Goal: Complete application form

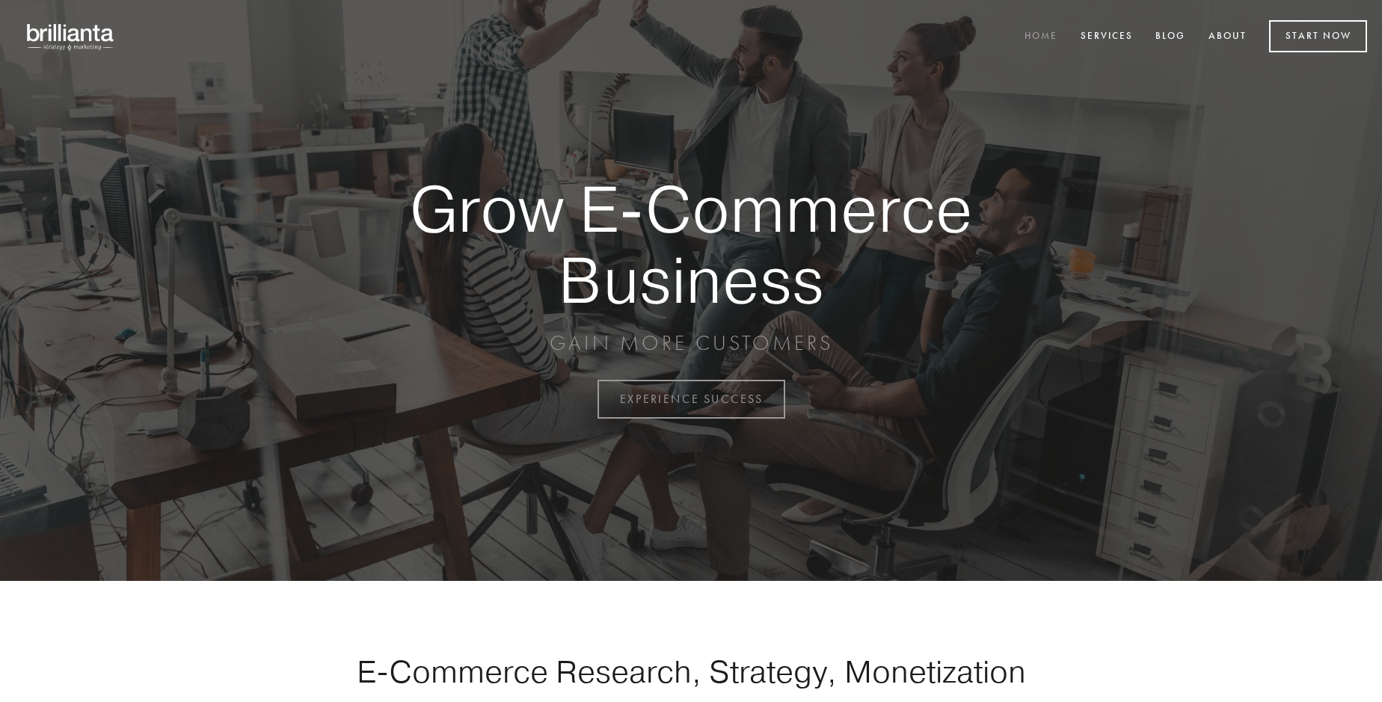
scroll to position [3921, 0]
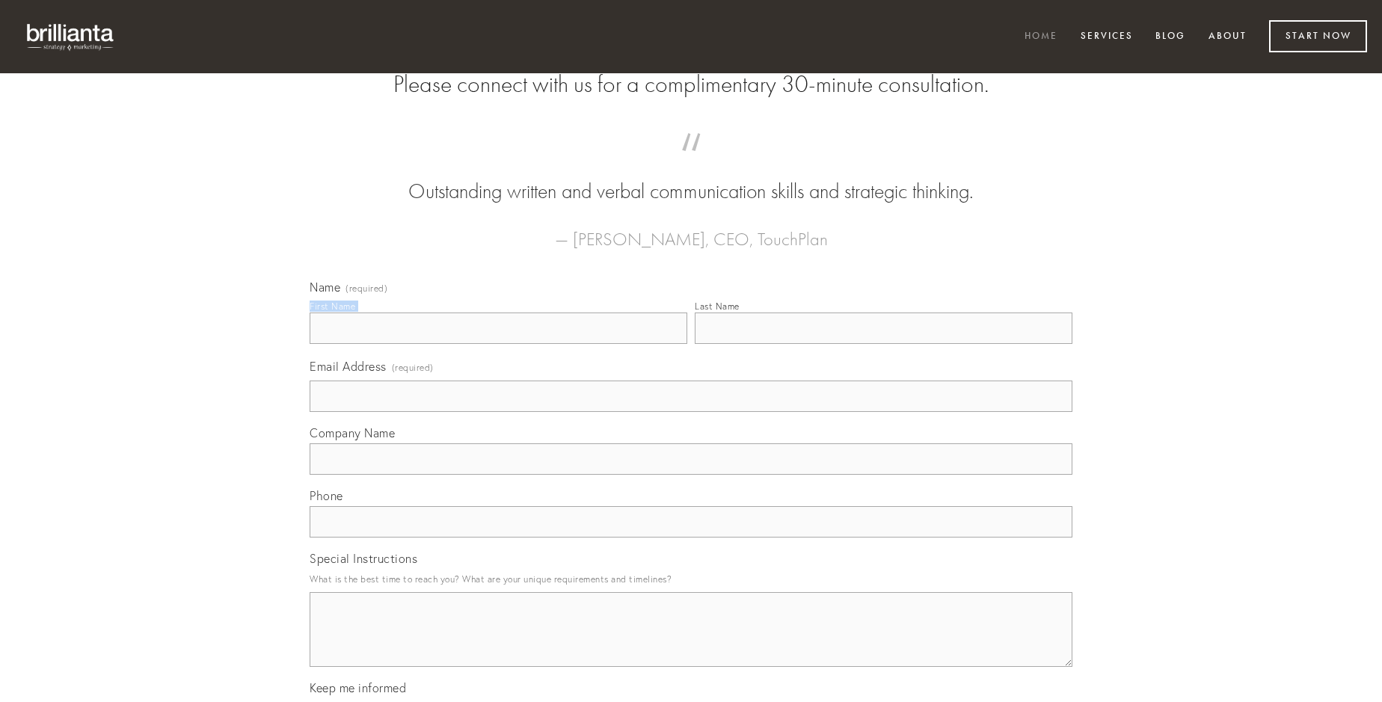
type input "[PERSON_NAME]"
click at [883, 344] on input "Last Name" at bounding box center [884, 328] width 378 height 31
type input "[PERSON_NAME]"
click at [691, 412] on input "Email Address (required)" at bounding box center [691, 396] width 763 height 31
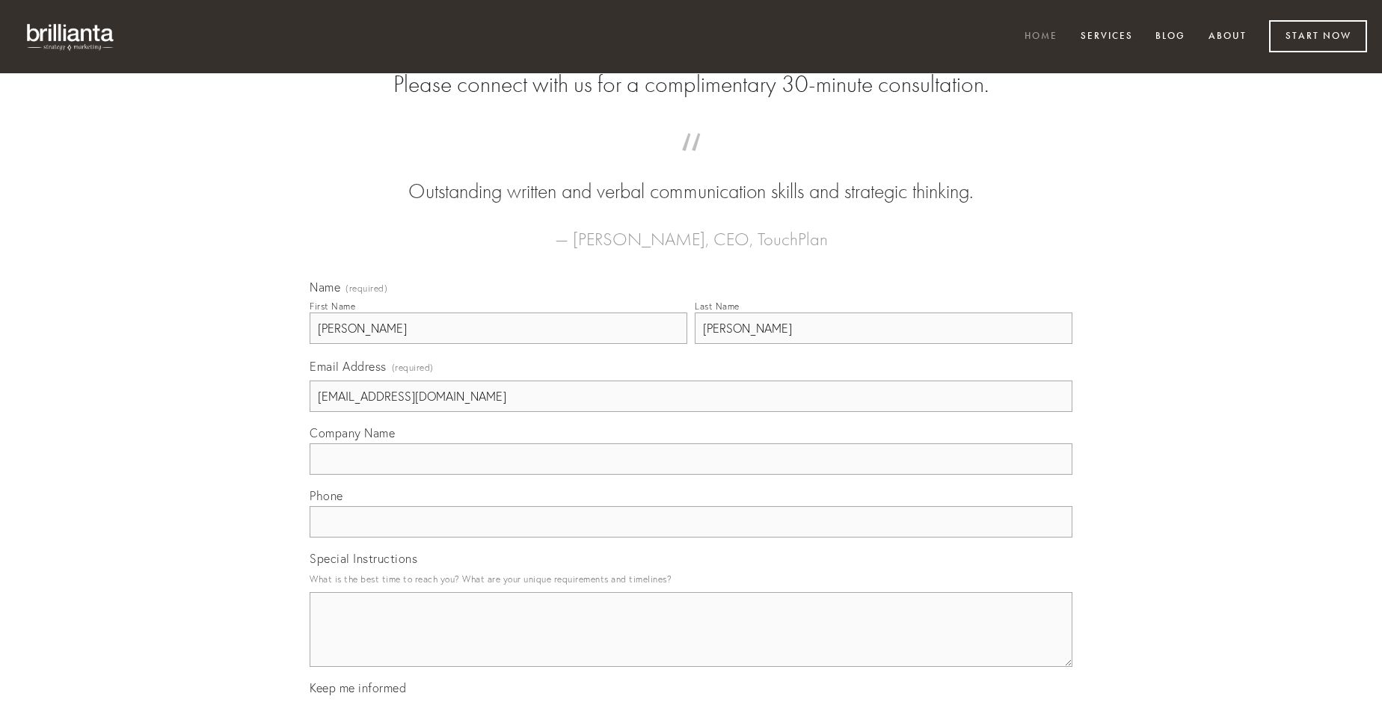
type input "[EMAIL_ADDRESS][DOMAIN_NAME]"
click at [691, 475] on input "Company Name" at bounding box center [691, 459] width 763 height 31
type input "aufero"
click at [691, 538] on input "text" at bounding box center [691, 521] width 763 height 31
click at [691, 643] on textarea "Special Instructions" at bounding box center [691, 629] width 763 height 75
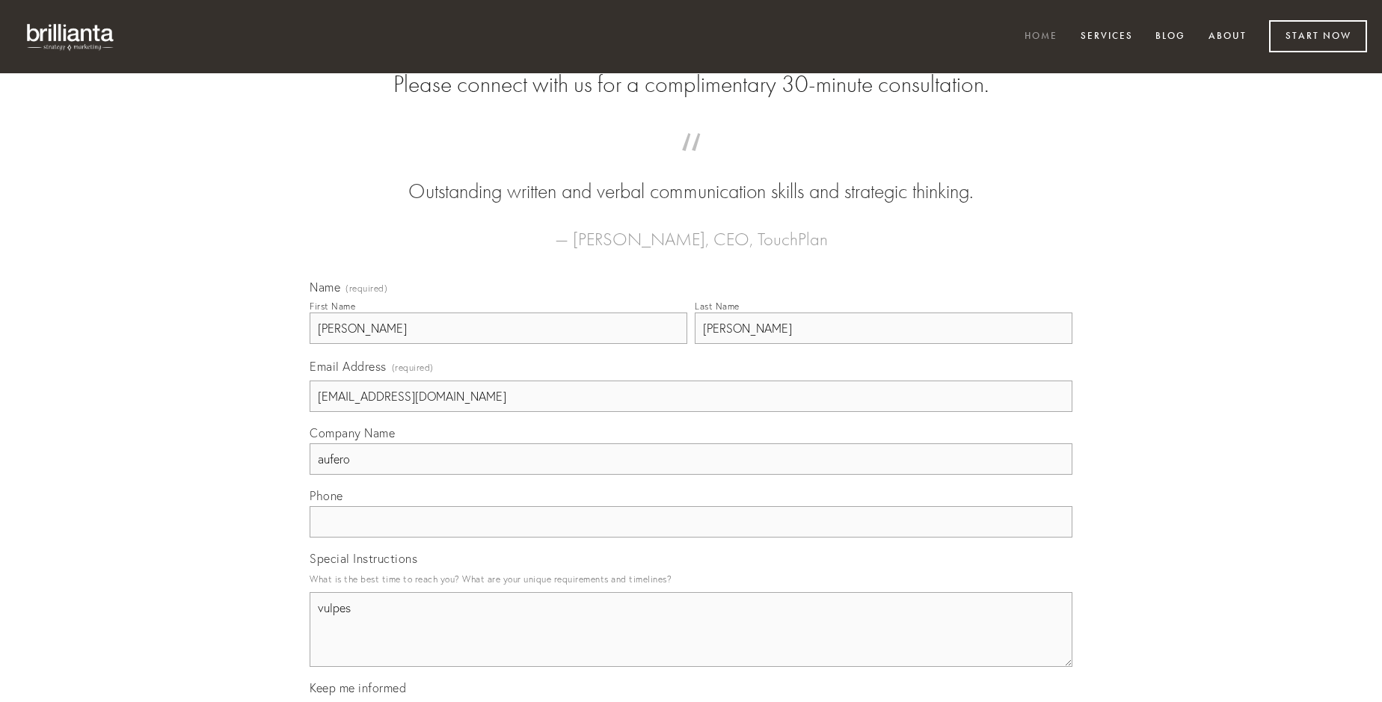
type textarea "vulpes"
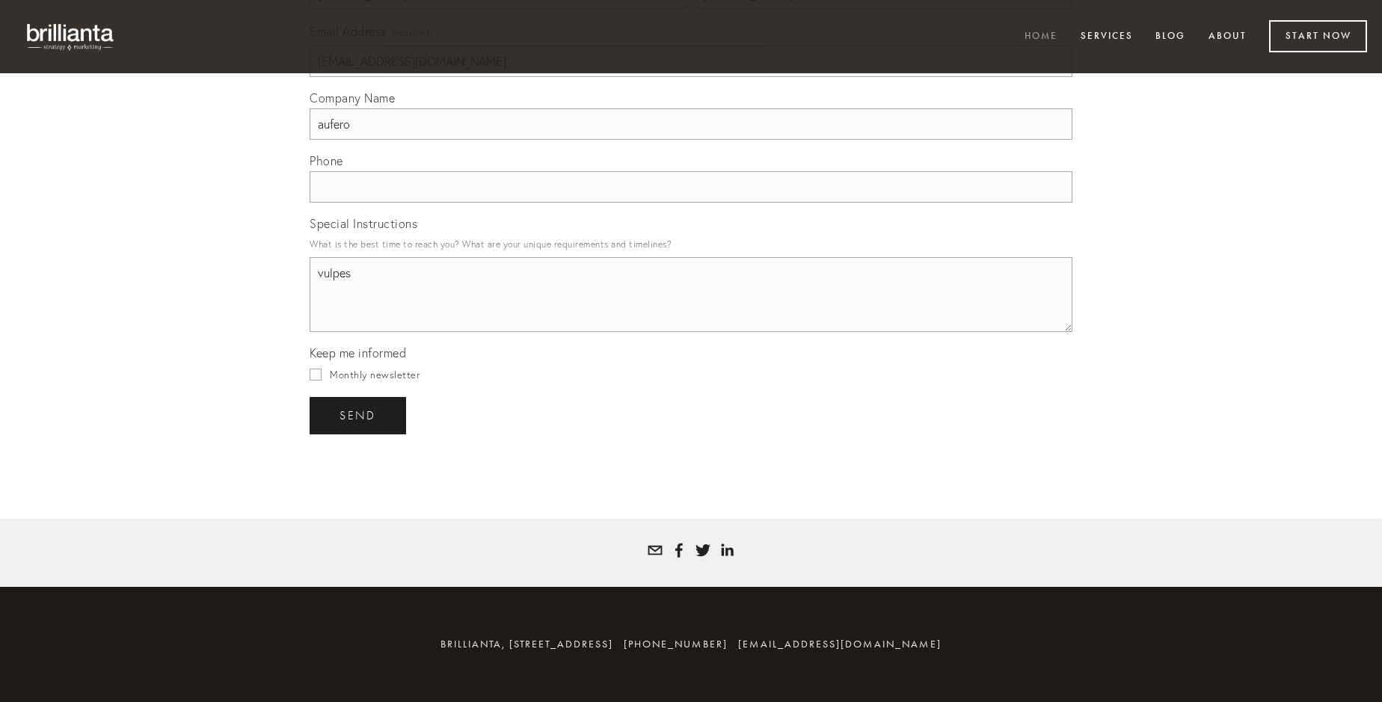
click at [359, 415] on span "send" at bounding box center [358, 415] width 37 height 13
